Goal: Task Accomplishment & Management: Use online tool/utility

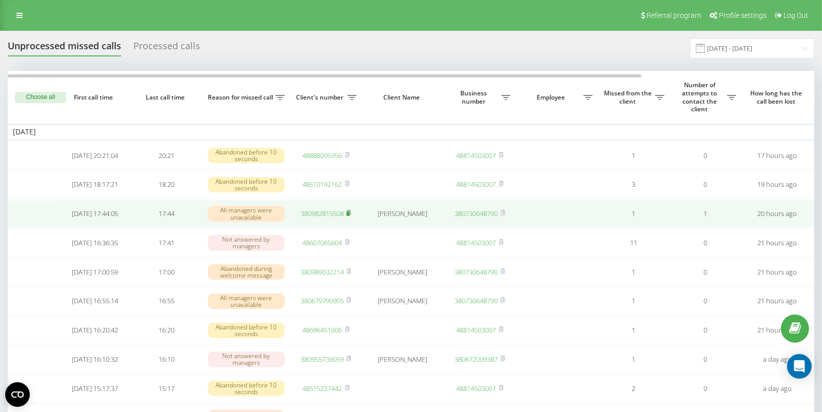
click at [349, 216] on rect at bounding box center [347, 213] width 3 height 5
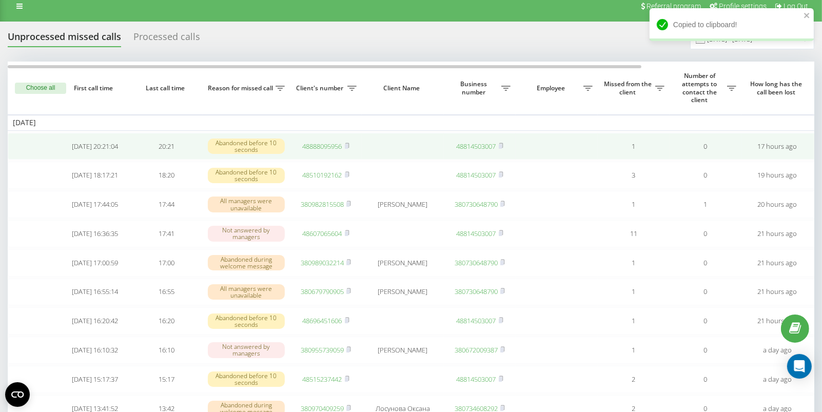
scroll to position [11, 0]
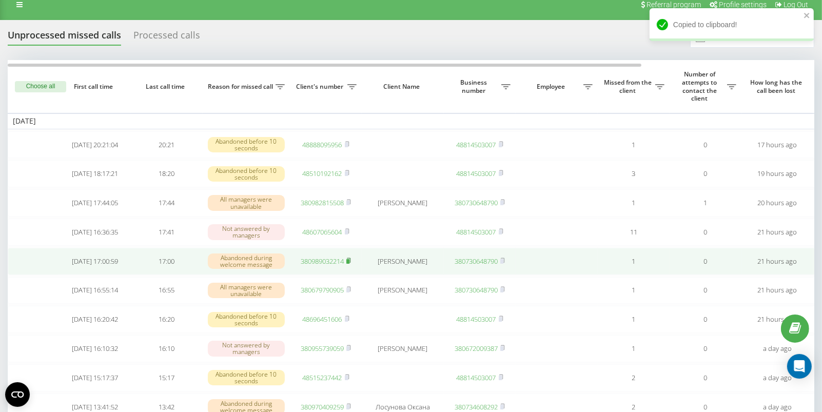
click at [349, 264] on rect at bounding box center [347, 261] width 3 height 5
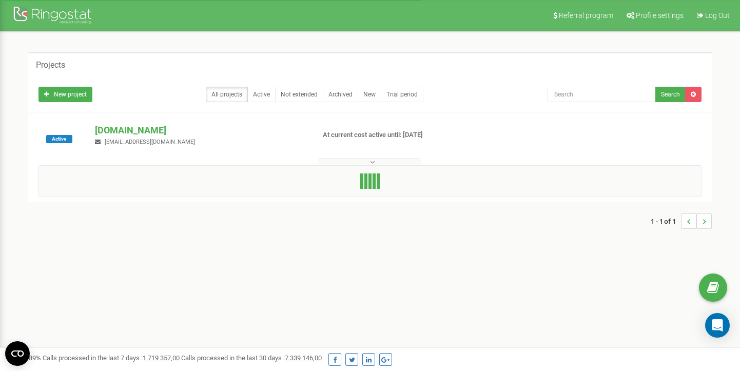
click at [119, 131] on p "[DOMAIN_NAME]" at bounding box center [200, 130] width 211 height 13
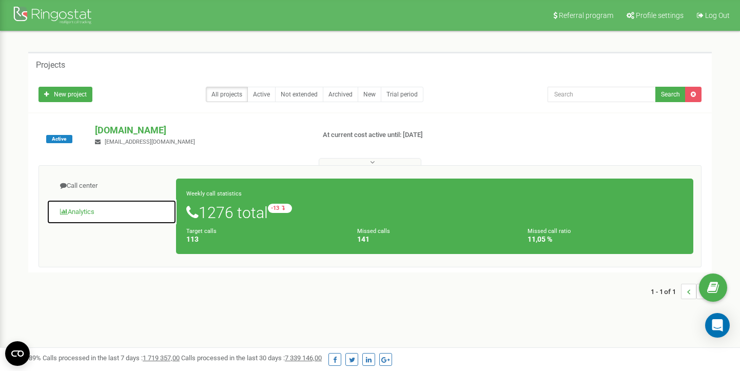
click at [109, 212] on link "Analytics" at bounding box center [112, 212] width 130 height 25
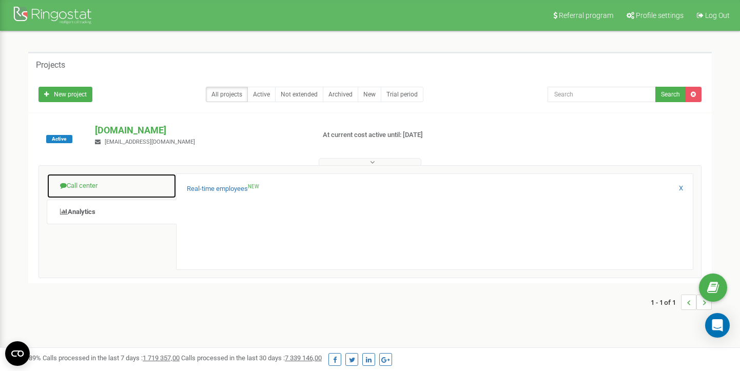
click at [125, 182] on link "Call center" at bounding box center [112, 185] width 130 height 25
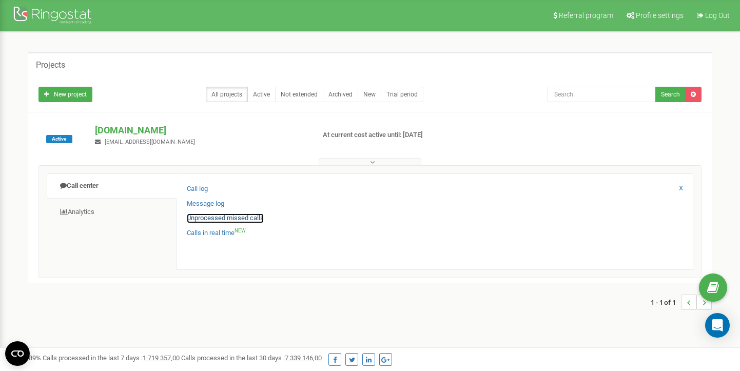
click at [223, 217] on link "Unprocessed missed calls" at bounding box center [225, 218] width 77 height 10
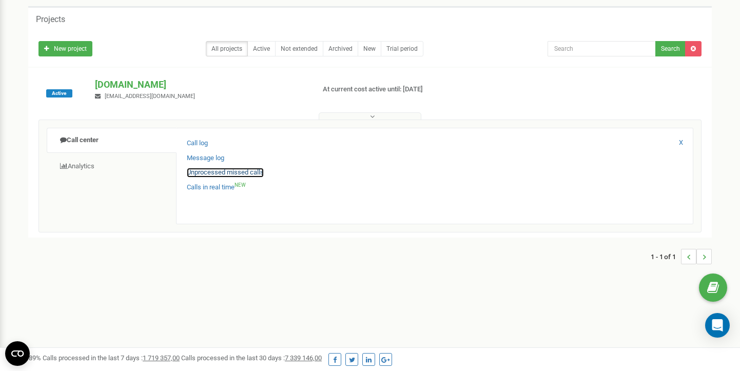
scroll to position [46, 0]
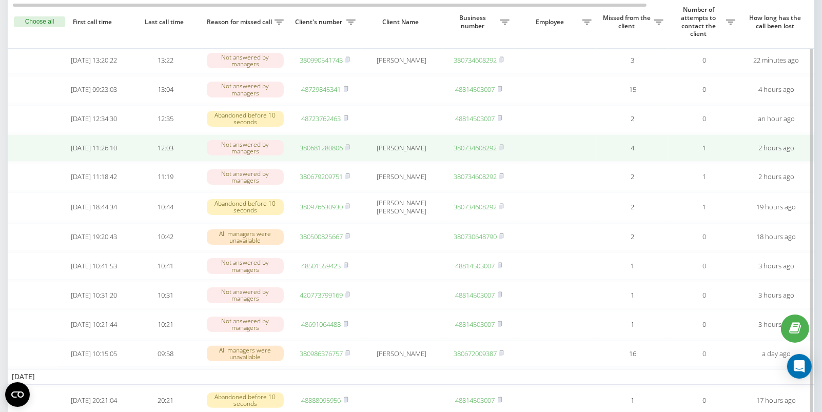
scroll to position [0, 4]
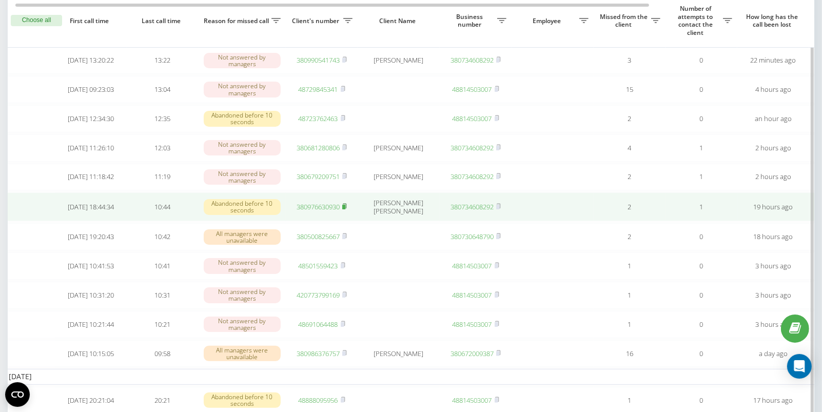
click at [346, 209] on icon at bounding box center [344, 206] width 5 height 6
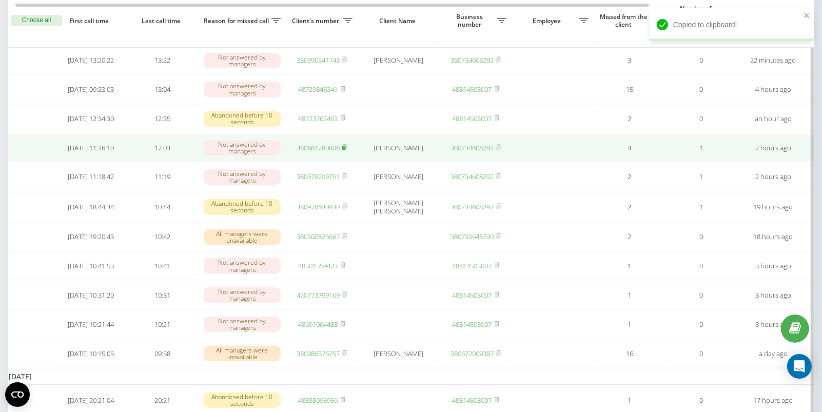
click at [347, 150] on icon at bounding box center [344, 147] width 5 height 6
click at [317, 152] on link "380681280806" at bounding box center [317, 147] width 43 height 9
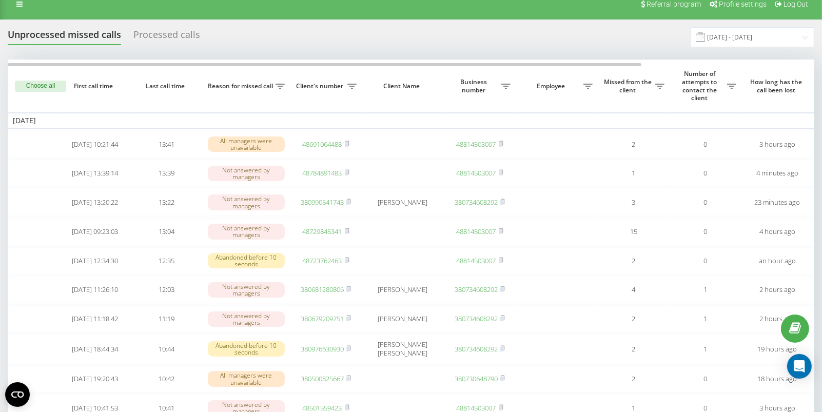
scroll to position [12, 0]
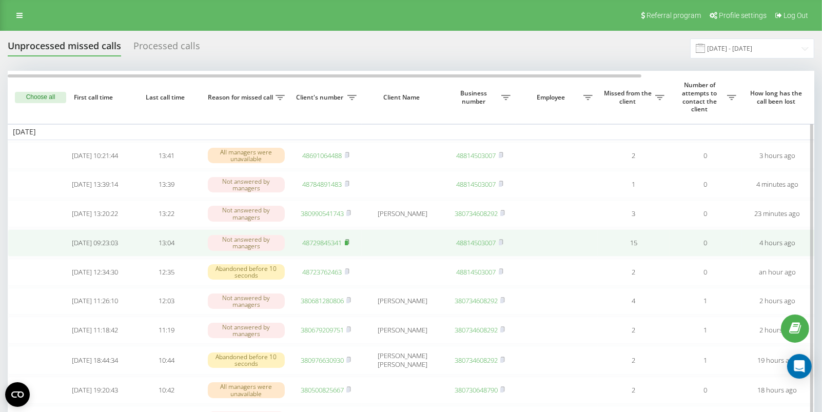
click at [345, 245] on icon at bounding box center [347, 242] width 5 height 6
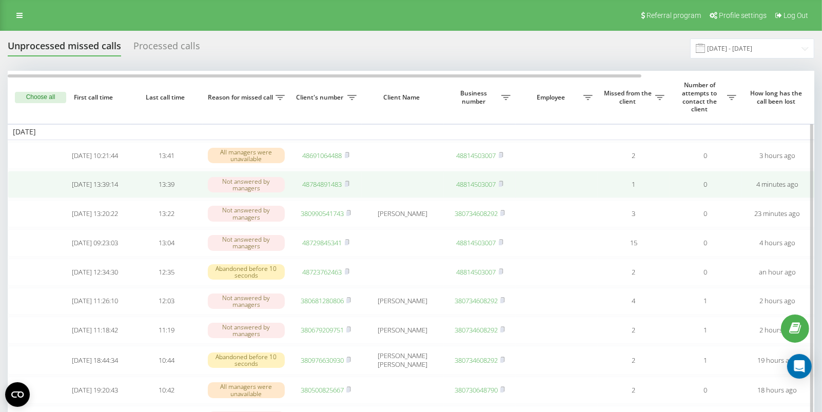
click at [316, 185] on link "48784891483" at bounding box center [322, 184] width 39 height 9
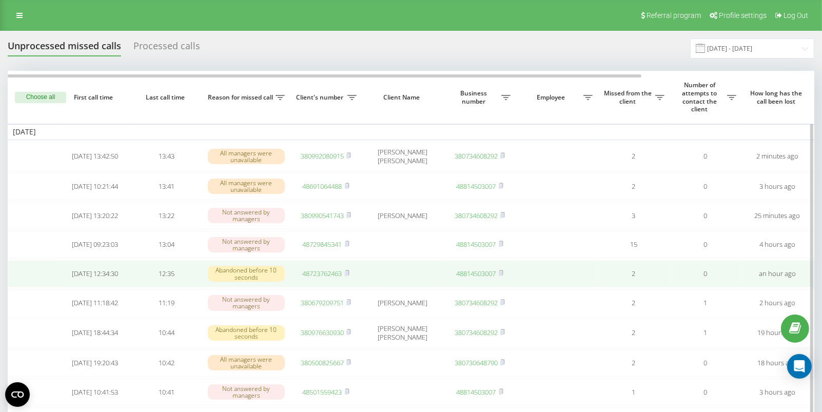
click at [327, 278] on link "48723762463" at bounding box center [322, 273] width 39 height 9
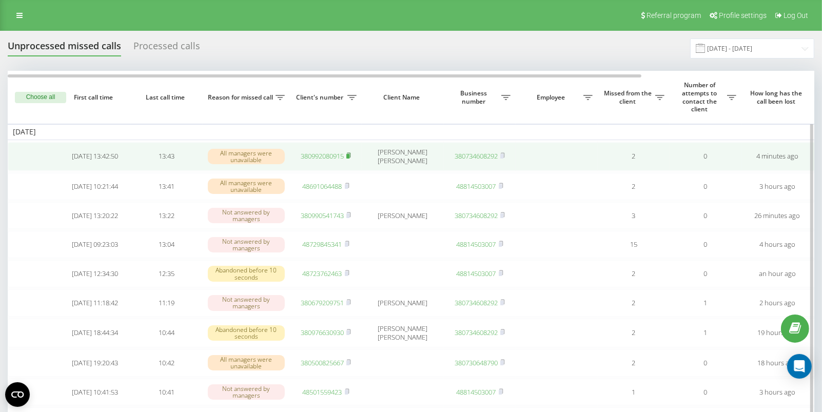
click at [348, 155] on rect at bounding box center [347, 156] width 3 height 5
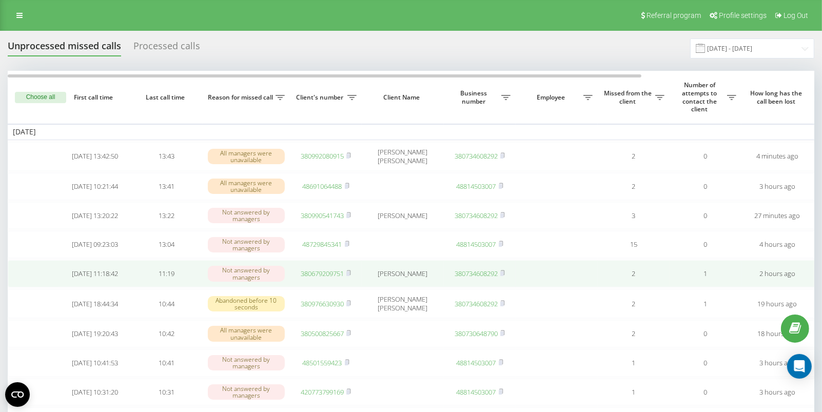
scroll to position [38, 0]
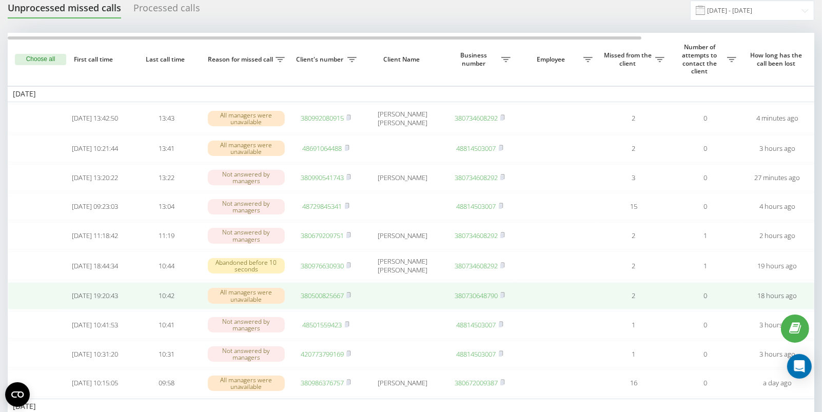
click at [328, 300] on link "380500825667" at bounding box center [322, 295] width 43 height 9
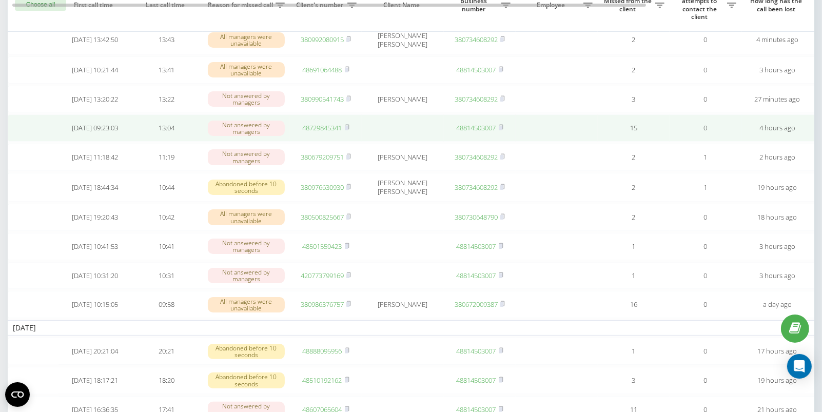
scroll to position [118, 0]
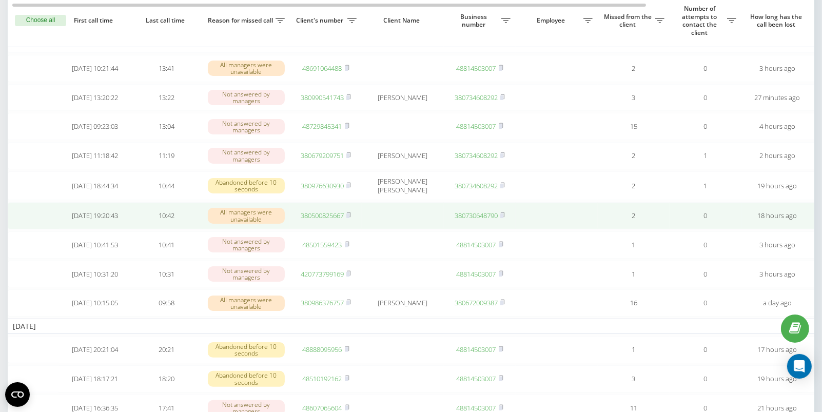
click at [314, 220] on link "380500825667" at bounding box center [322, 215] width 43 height 9
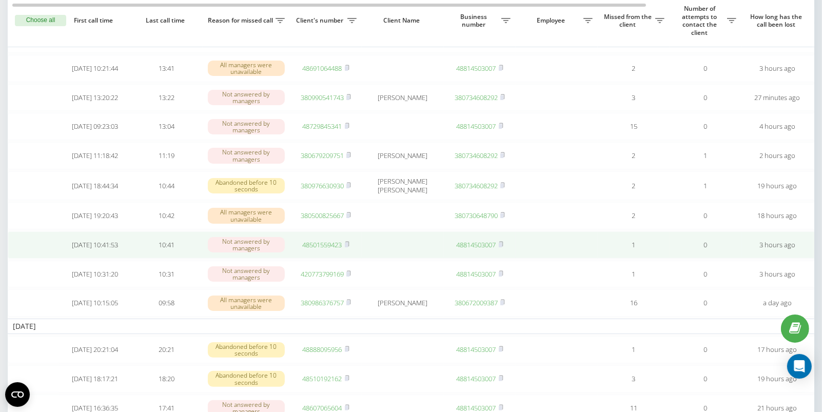
click at [322, 249] on link "48501559423" at bounding box center [322, 244] width 39 height 9
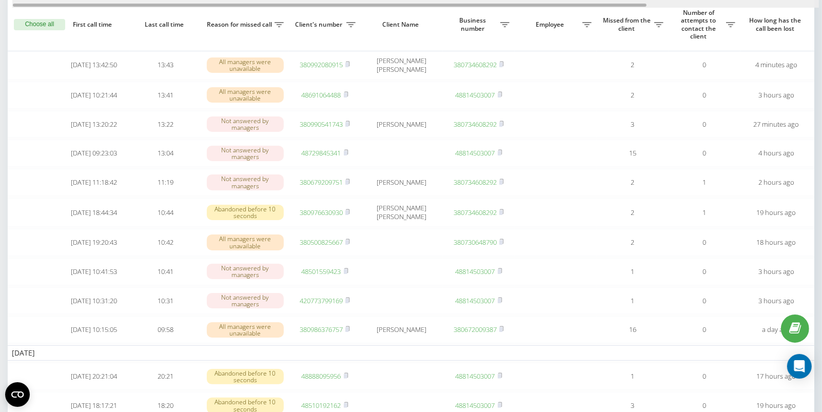
scroll to position [0, 2]
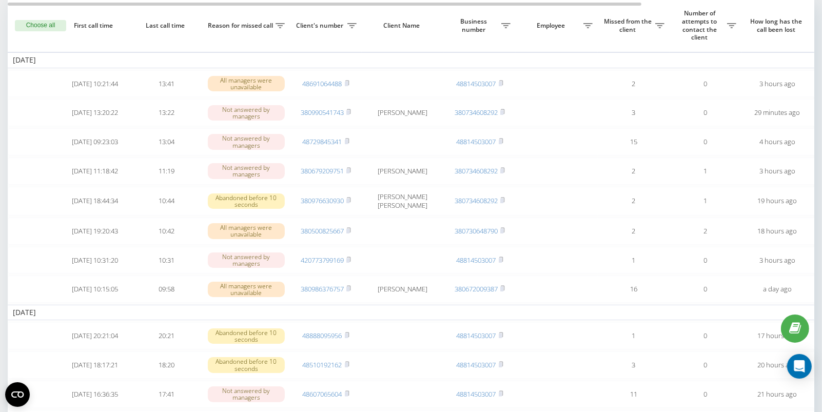
scroll to position [74, 0]
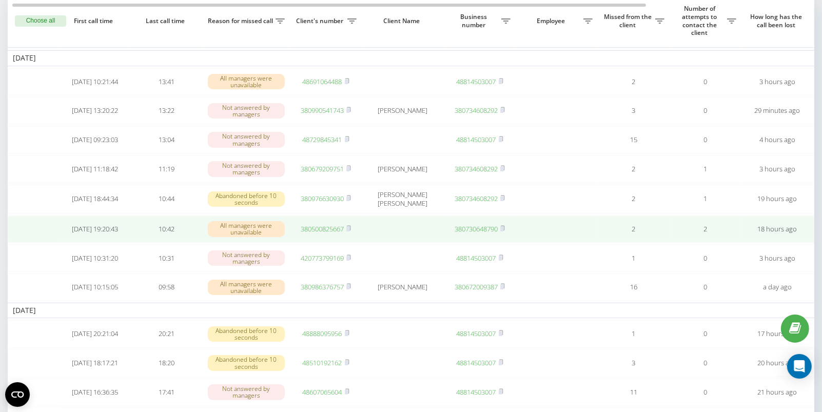
click at [333, 233] on link "380500825667" at bounding box center [322, 228] width 43 height 9
